Goal: Transaction & Acquisition: Download file/media

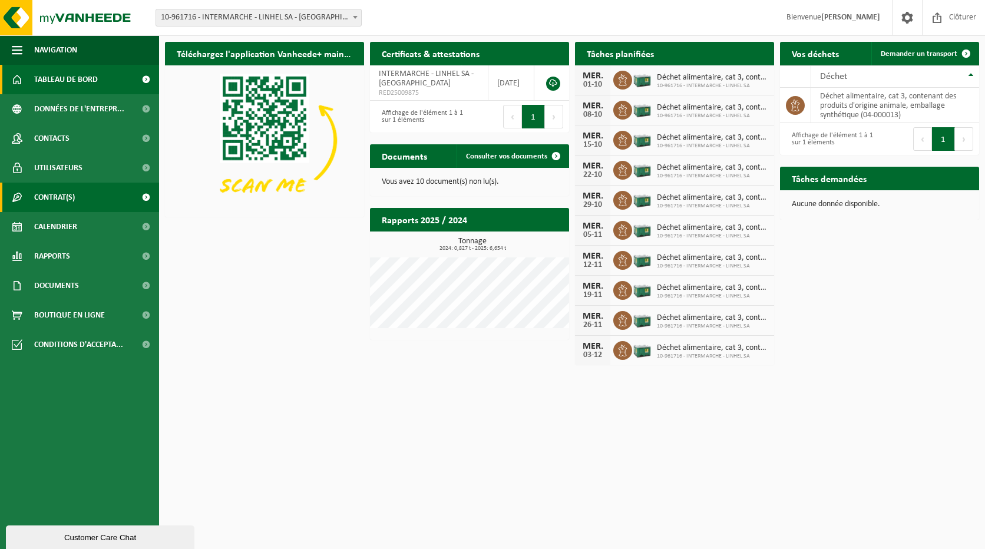
click at [81, 198] on link "Contrat(s)" at bounding box center [79, 197] width 159 height 29
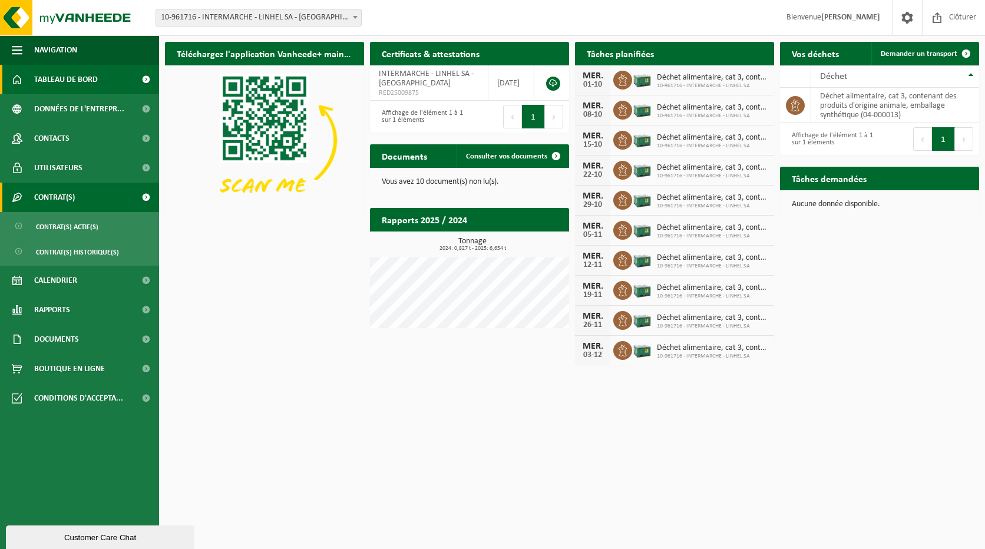
click at [81, 198] on link "Contrat(s)" at bounding box center [79, 197] width 159 height 29
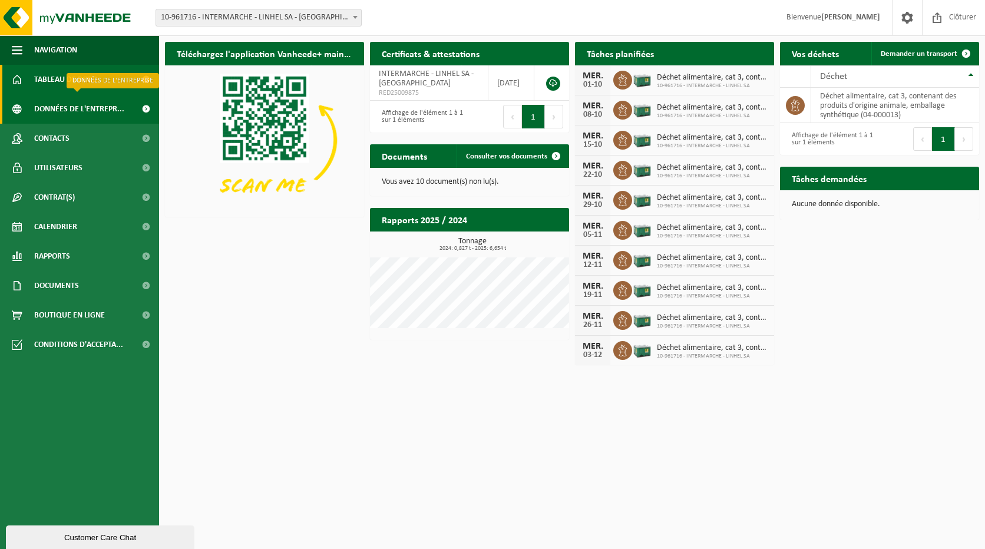
click at [78, 104] on span "Données de l'entrepr..." at bounding box center [79, 108] width 90 height 29
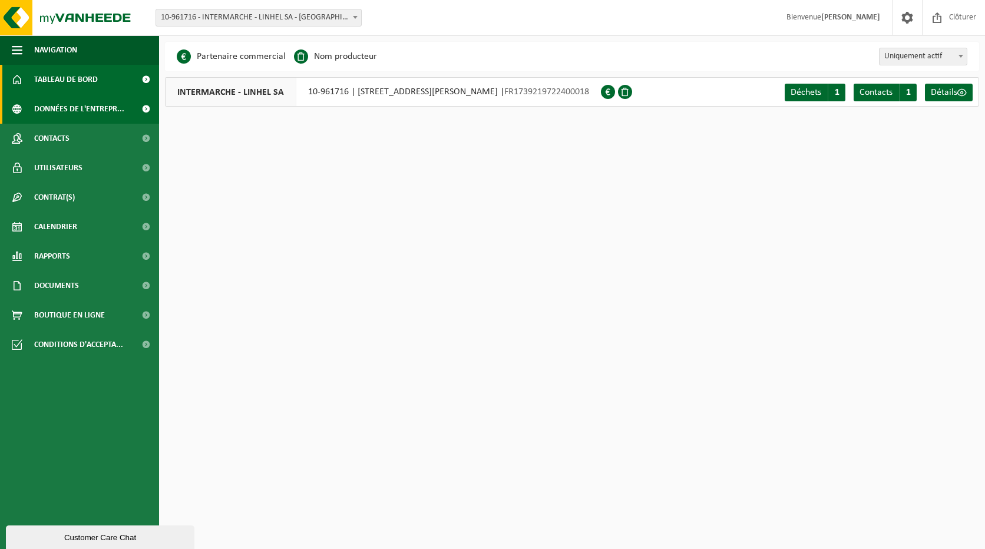
click at [92, 80] on span "Tableau de bord" at bounding box center [66, 79] width 64 height 29
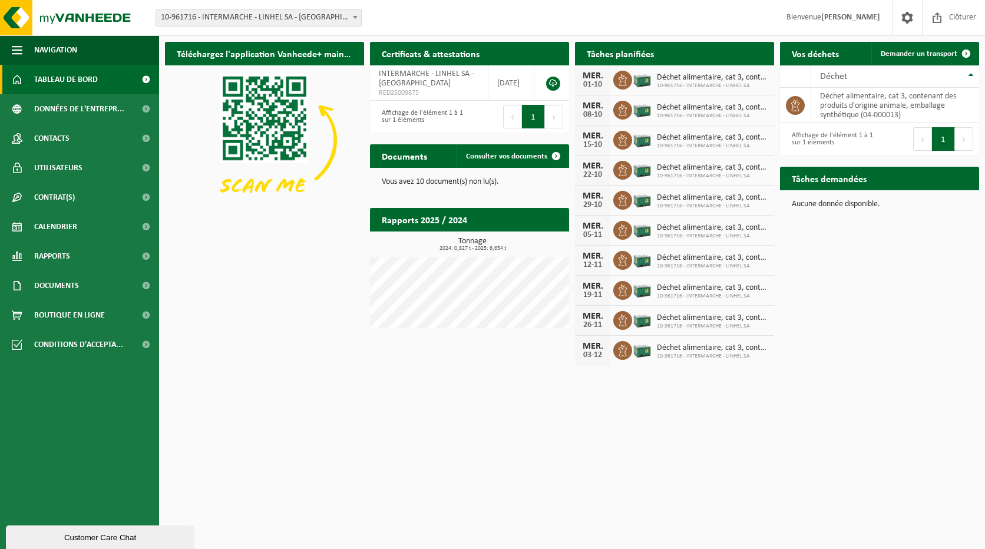
click at [145, 78] on span at bounding box center [146, 79] width 27 height 29
click at [92, 281] on link "Documents" at bounding box center [79, 285] width 159 height 29
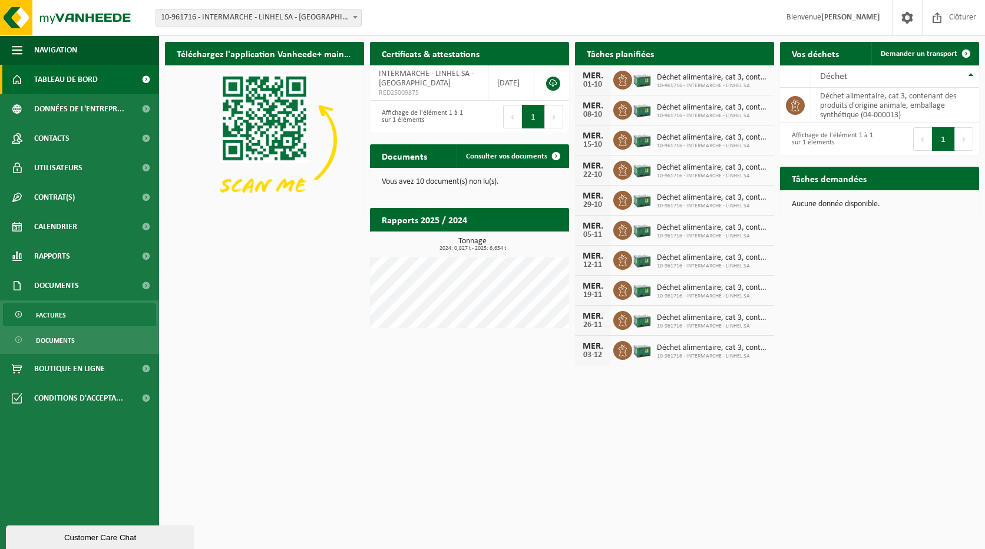
click at [57, 311] on span "Factures" at bounding box center [51, 315] width 30 height 22
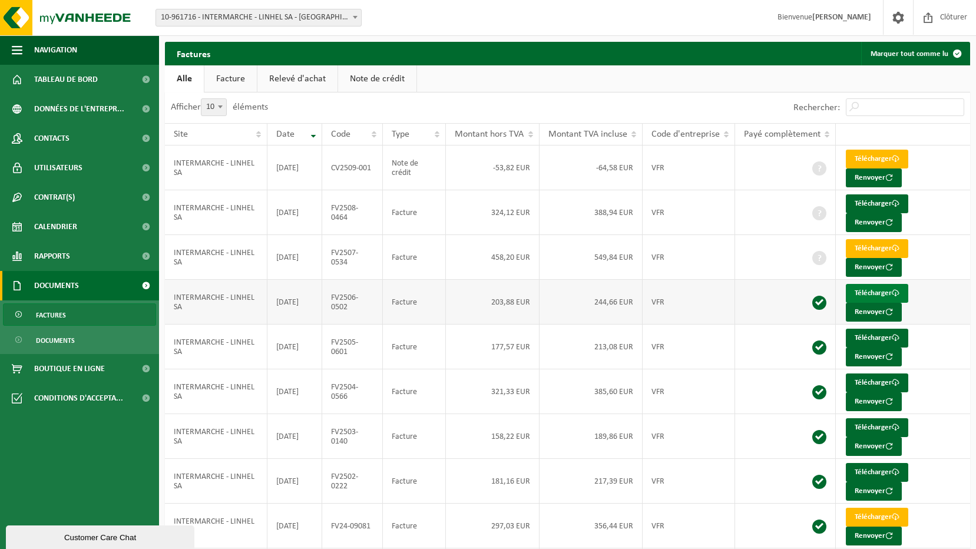
click at [870, 288] on link "Télécharger" at bounding box center [877, 293] width 62 height 19
click at [872, 246] on link "Télécharger" at bounding box center [877, 248] width 62 height 19
click at [944, 280] on td "Télécharger Renvoyer" at bounding box center [903, 302] width 134 height 45
click at [874, 377] on link "Télécharger" at bounding box center [877, 382] width 62 height 19
click at [533, 99] on div "Afficher 10 25 50 100 10 éléments" at bounding box center [366, 107] width 403 height 31
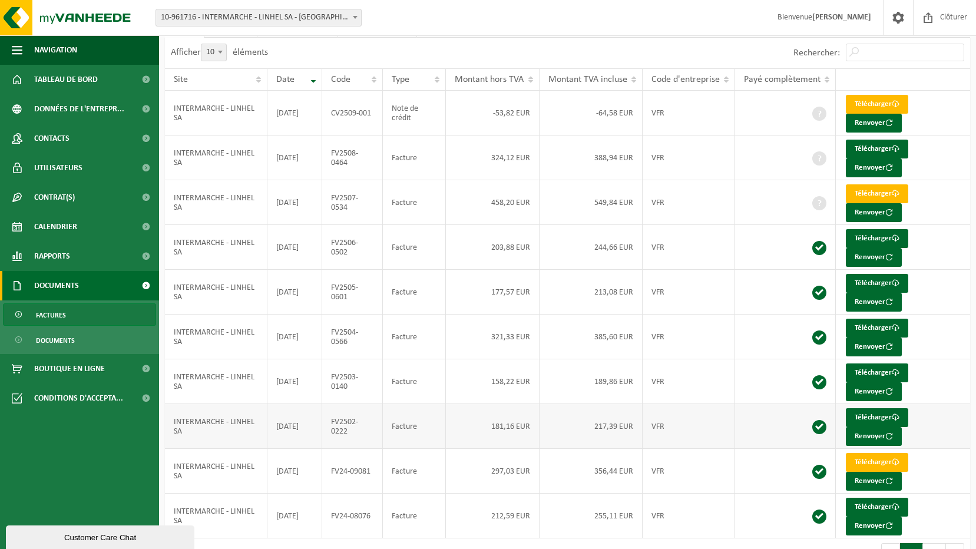
scroll to position [27, 0]
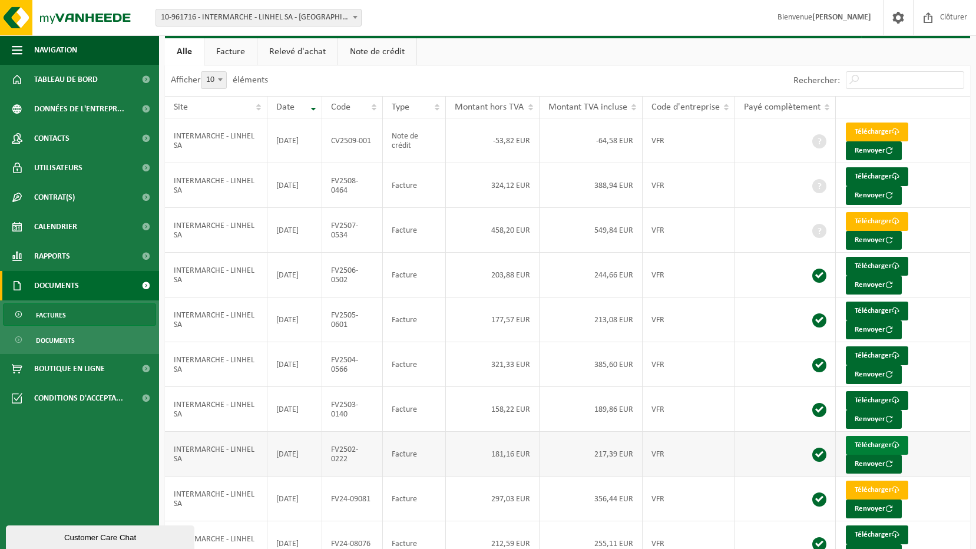
click at [870, 439] on link "Télécharger" at bounding box center [877, 445] width 62 height 19
click at [62, 224] on span "Calendrier" at bounding box center [55, 226] width 43 height 29
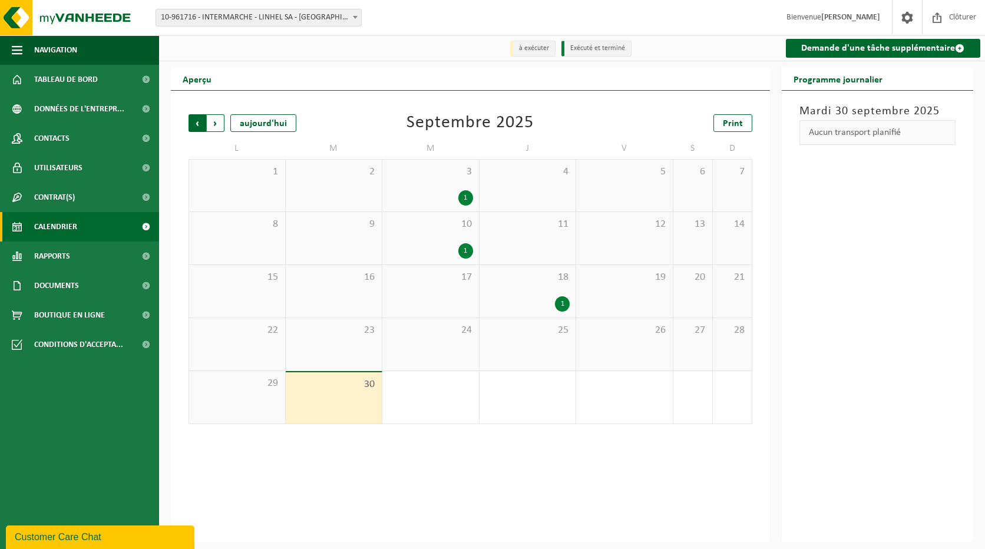
click at [214, 124] on span "Suivant" at bounding box center [216, 123] width 18 height 18
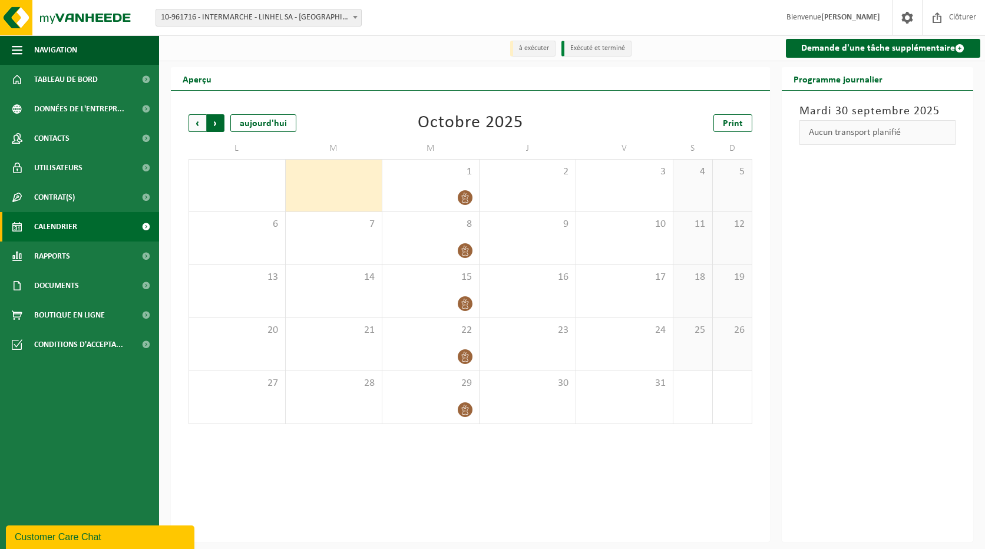
click at [197, 123] on span "Précédent" at bounding box center [197, 123] width 18 height 18
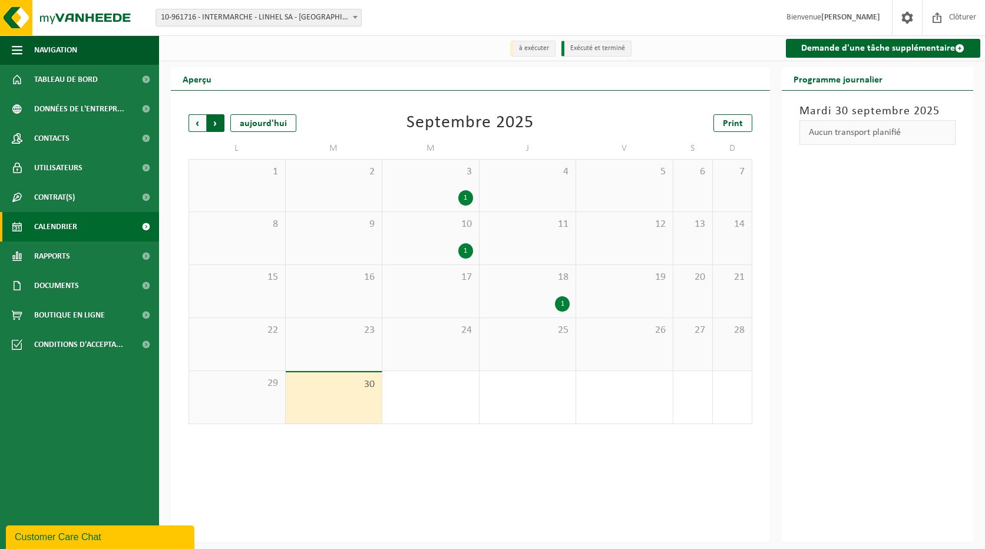
click at [196, 123] on span "Précédent" at bounding box center [197, 123] width 18 height 18
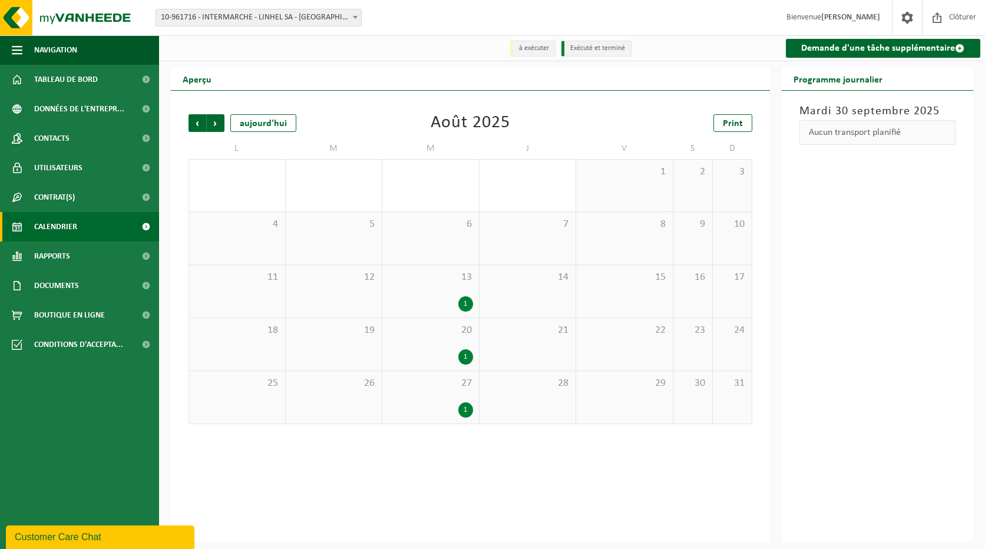
click at [196, 123] on span "Précédent" at bounding box center [197, 123] width 18 height 18
click at [214, 128] on span "Suivant" at bounding box center [216, 123] width 18 height 18
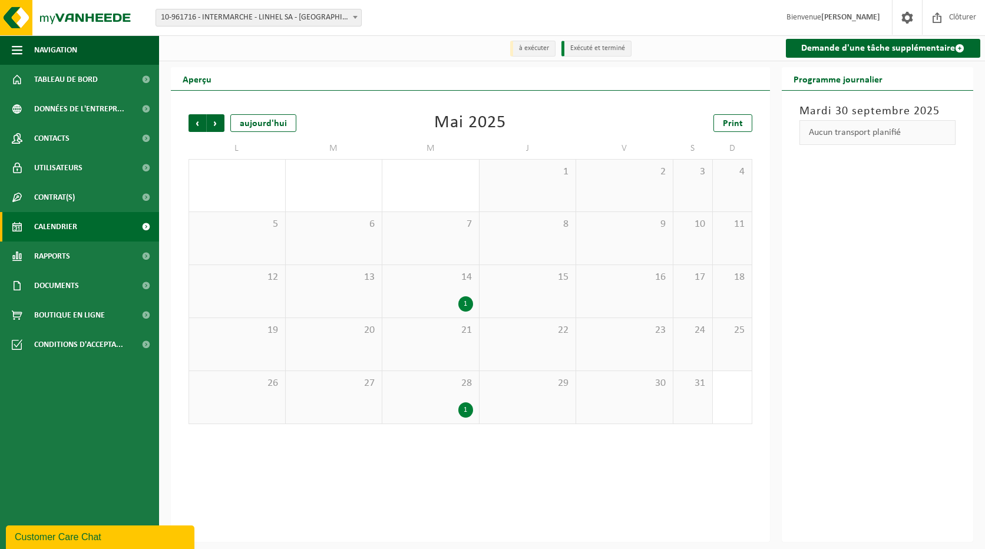
click at [214, 128] on span "Suivant" at bounding box center [216, 123] width 18 height 18
click at [198, 124] on span "Précédent" at bounding box center [197, 123] width 18 height 18
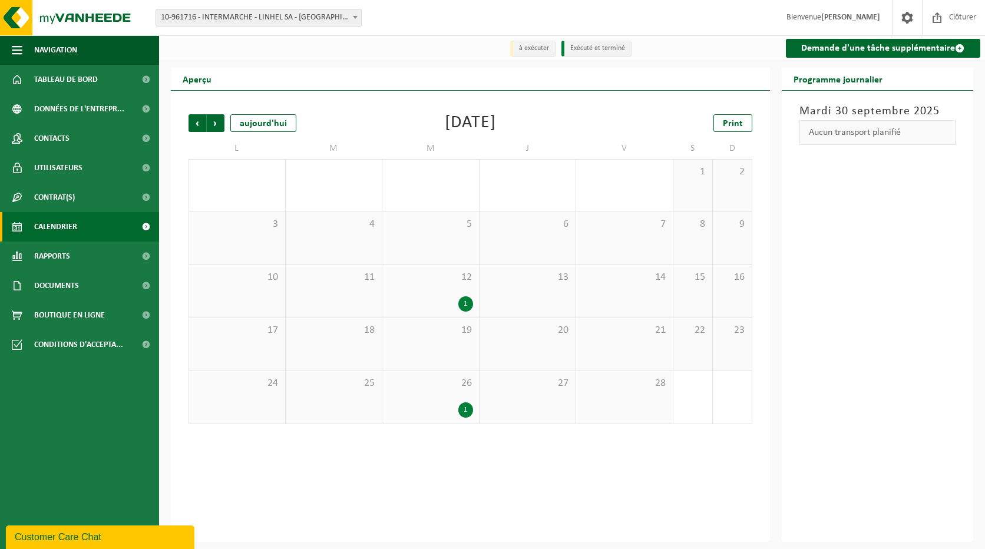
click at [198, 124] on span "Précédent" at bounding box center [197, 123] width 18 height 18
click at [199, 126] on span "Précédent" at bounding box center [197, 123] width 18 height 18
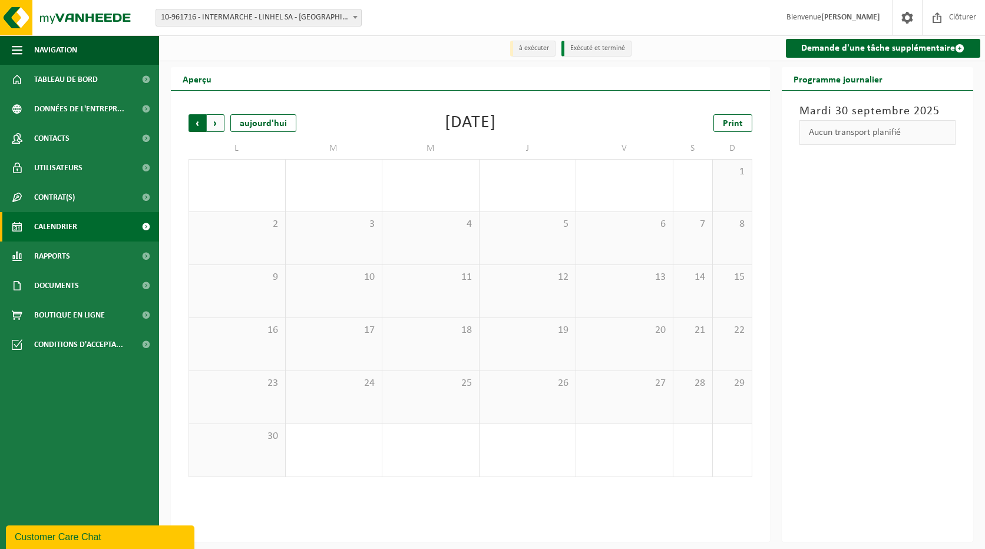
click at [215, 130] on span "Suivant" at bounding box center [216, 123] width 18 height 18
click at [216, 127] on span "Suivant" at bounding box center [216, 123] width 18 height 18
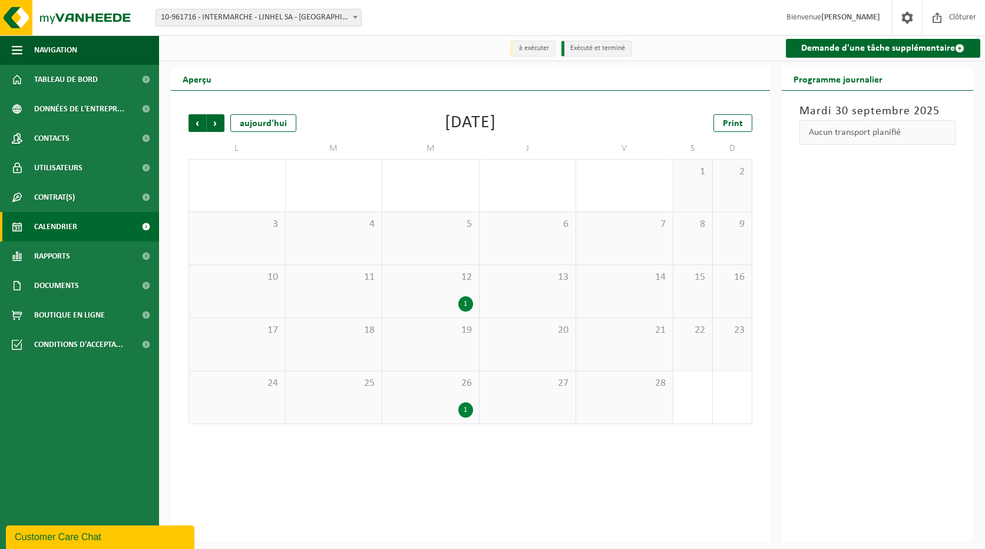
click at [216, 127] on span "Suivant" at bounding box center [216, 123] width 18 height 18
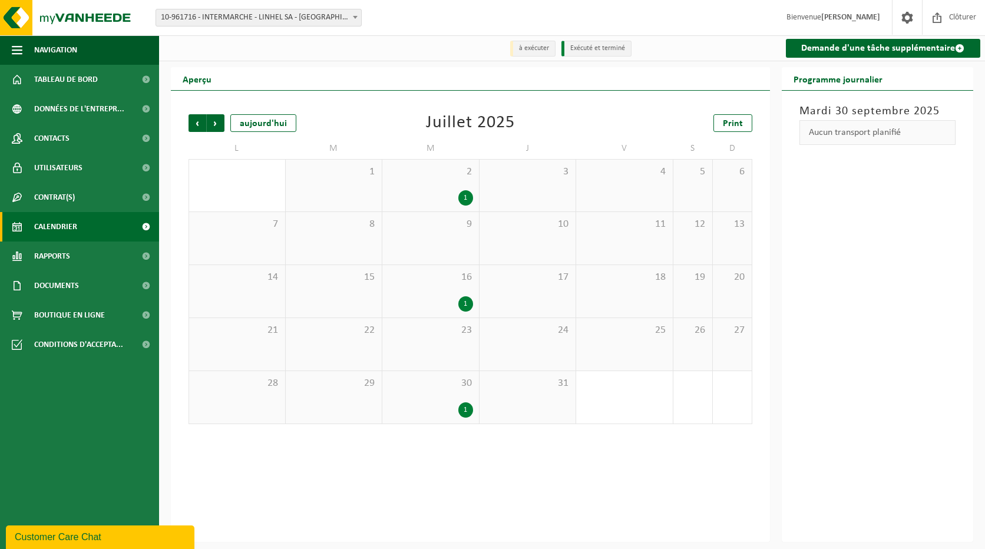
click at [216, 127] on span "Suivant" at bounding box center [216, 123] width 18 height 18
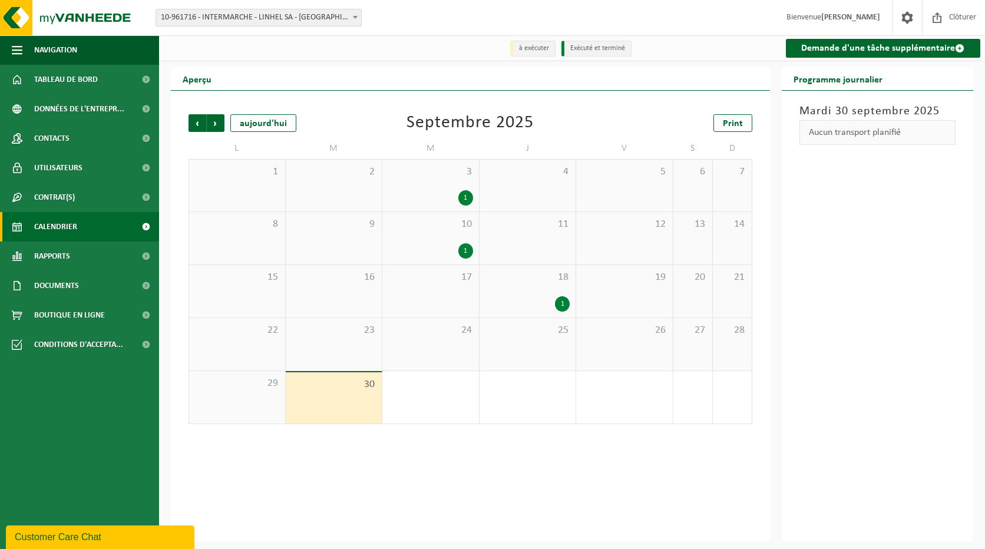
click at [216, 127] on span "Suivant" at bounding box center [216, 123] width 18 height 18
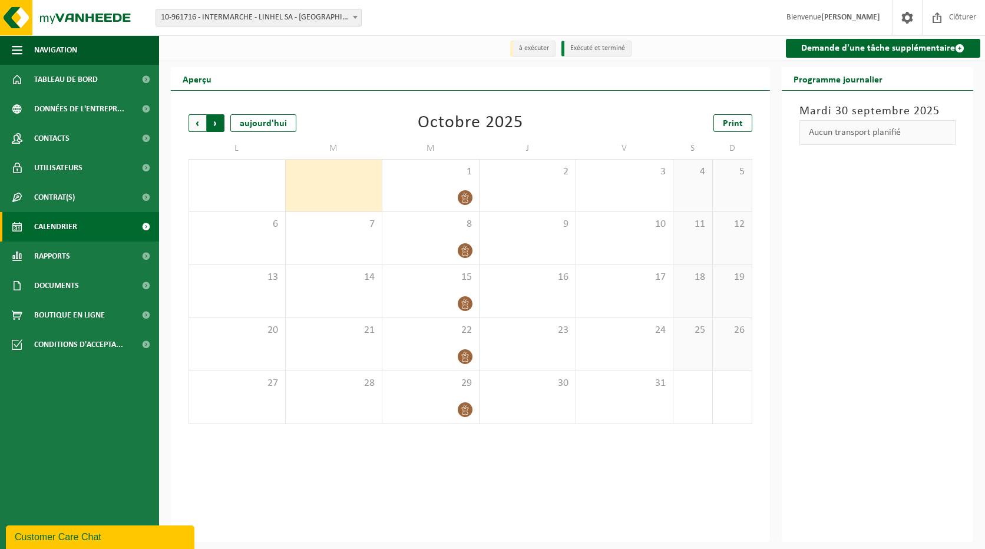
click at [198, 121] on span "Précédent" at bounding box center [197, 123] width 18 height 18
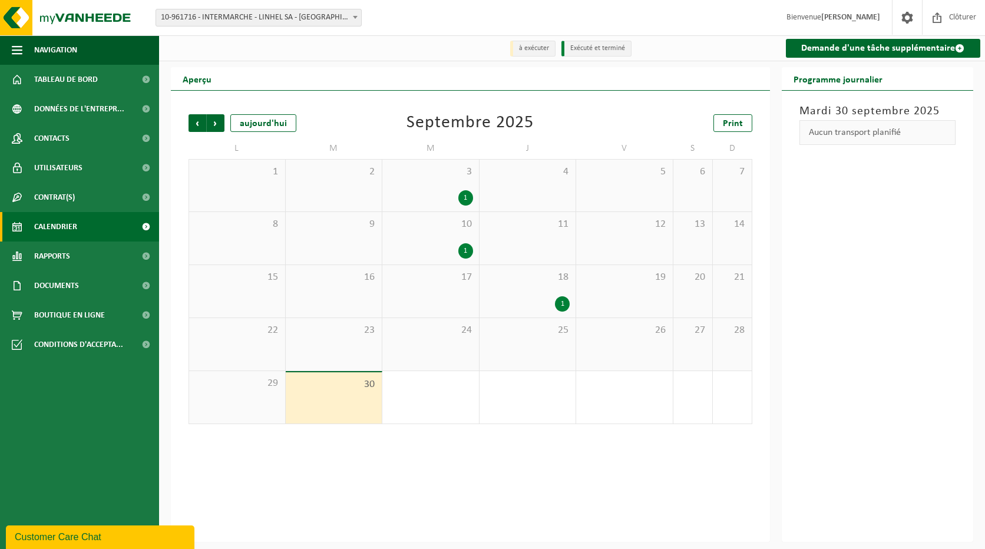
click at [198, 121] on span "Précédent" at bounding box center [197, 123] width 18 height 18
